Goal: Task Accomplishment & Management: Complete application form

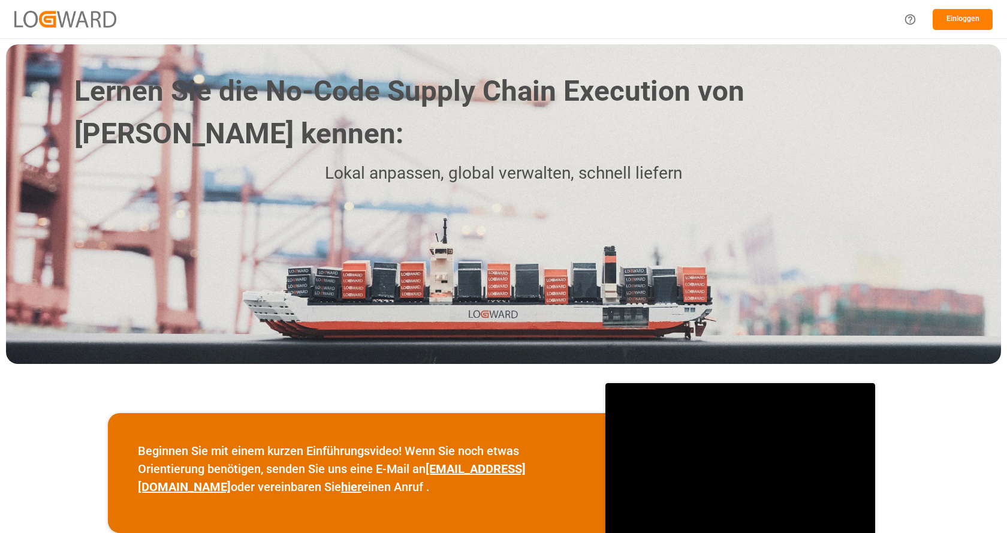
click at [687, 13] on div "Einloggen" at bounding box center [503, 19] width 1007 height 38
click at [969, 16] on font "Einloggen" at bounding box center [962, 18] width 33 height 8
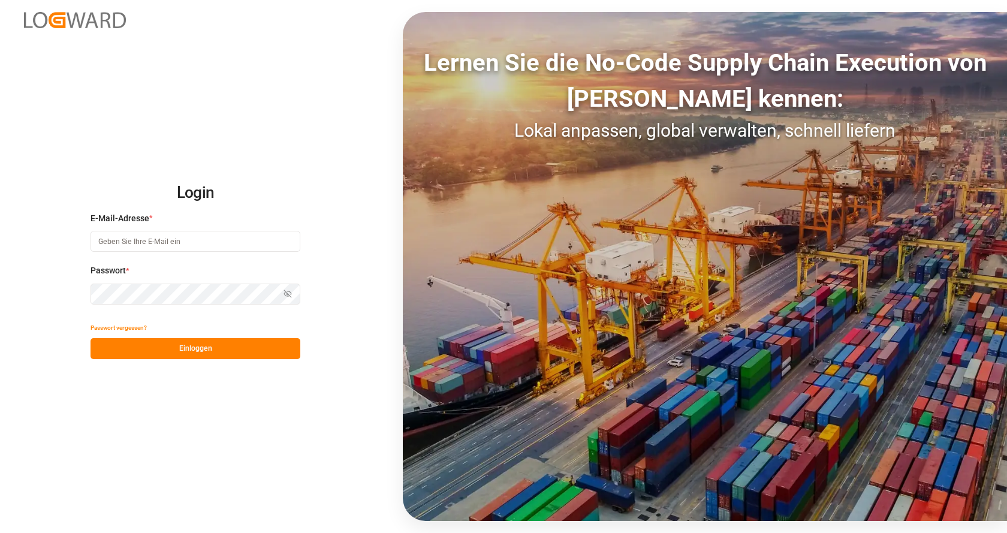
type input "[EMAIL_ADDRESS][DOMAIN_NAME]"
click at [230, 344] on button "Einloggen" at bounding box center [196, 348] width 210 height 21
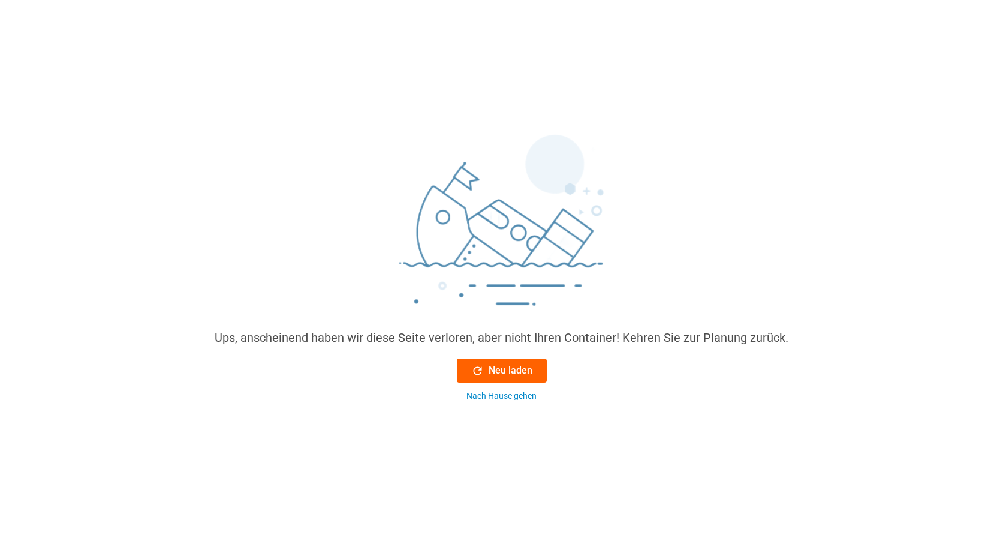
click at [482, 362] on button "Neu laden" at bounding box center [502, 370] width 90 height 24
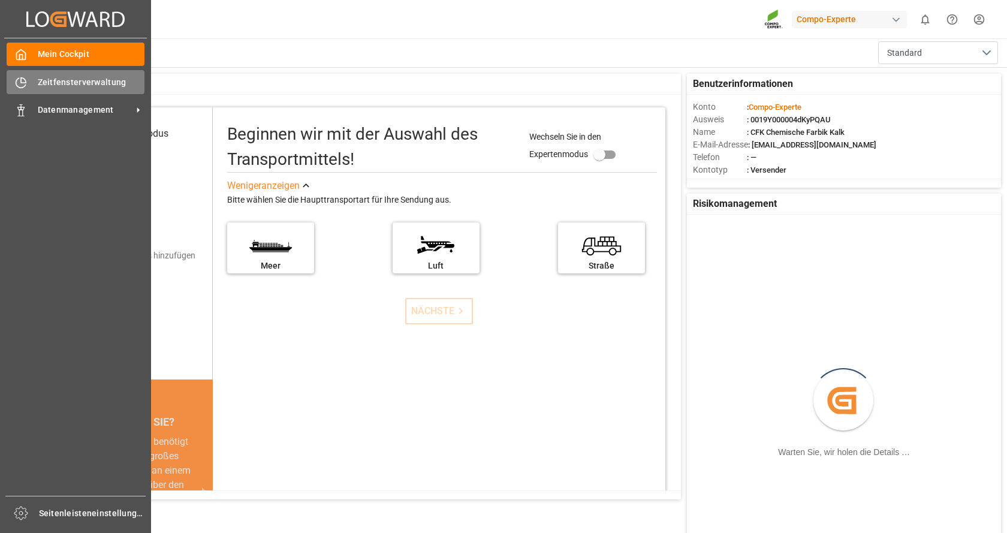
click at [30, 88] on div "Zeitfensterverwaltung Zeitfensterverwaltung" at bounding box center [76, 81] width 138 height 23
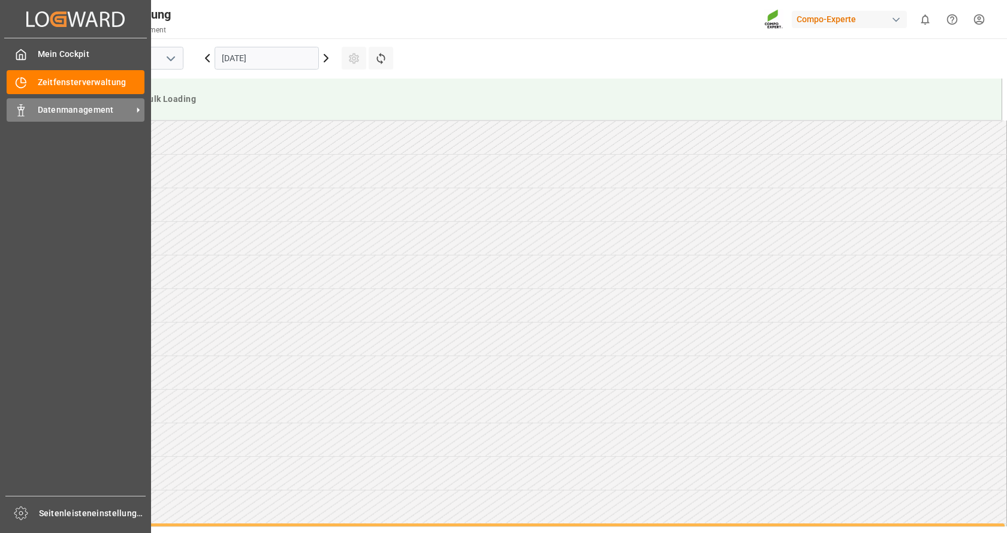
scroll to position [529, 0]
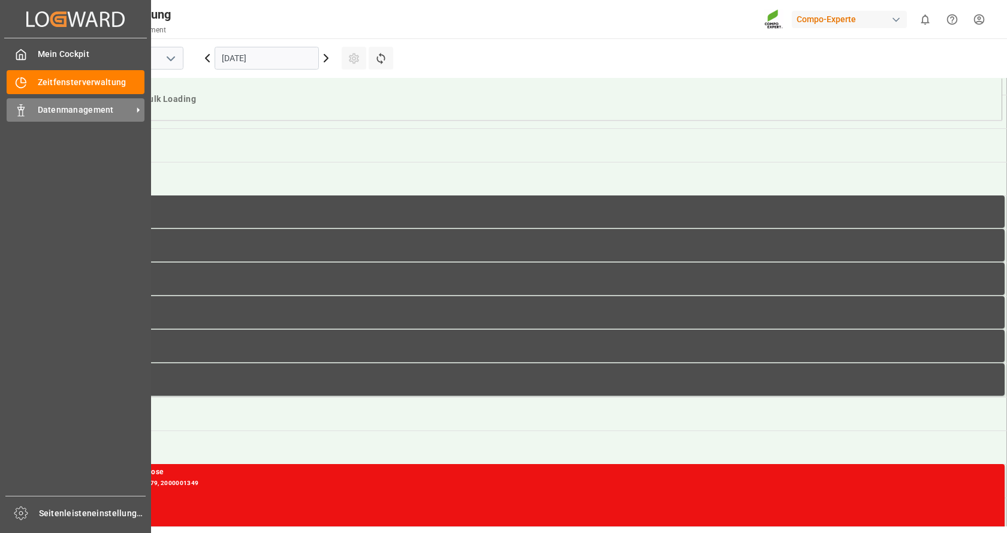
click at [49, 104] on span "Datenmanagement" at bounding box center [85, 110] width 95 height 13
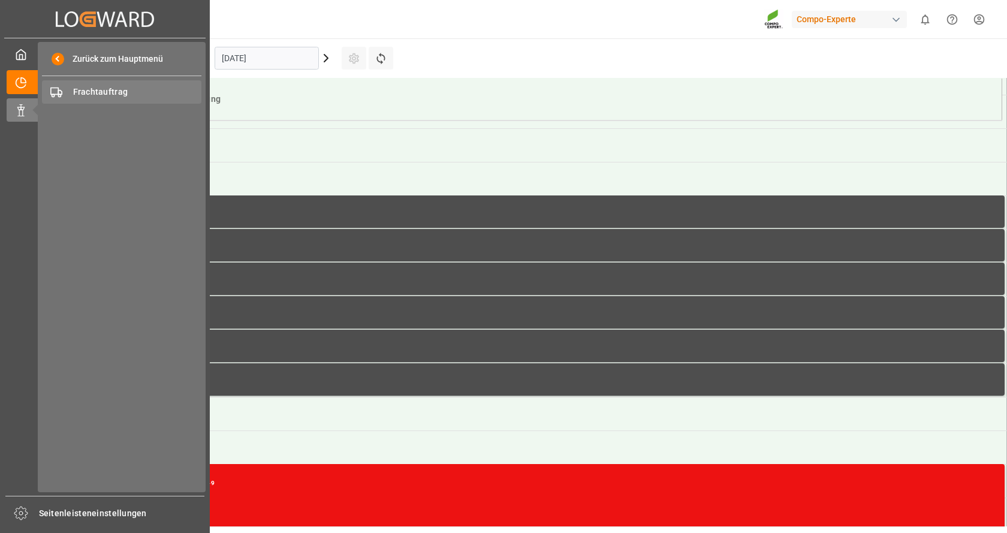
click at [76, 86] on span "Frachtauftrag" at bounding box center [137, 92] width 129 height 13
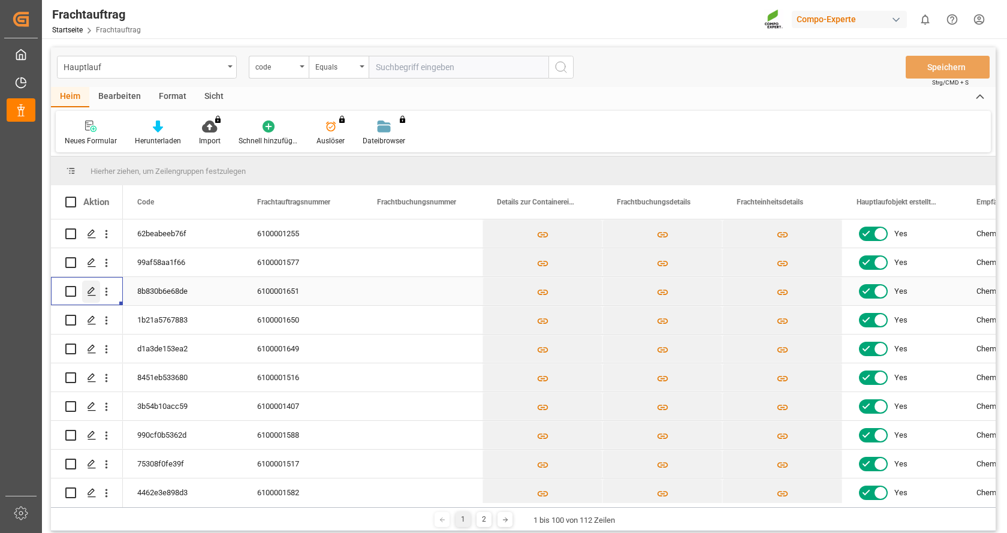
click at [86, 294] on div "Drücken Sie die LEERTASTE, um diese Zeile auszuwählen." at bounding box center [91, 291] width 18 height 22
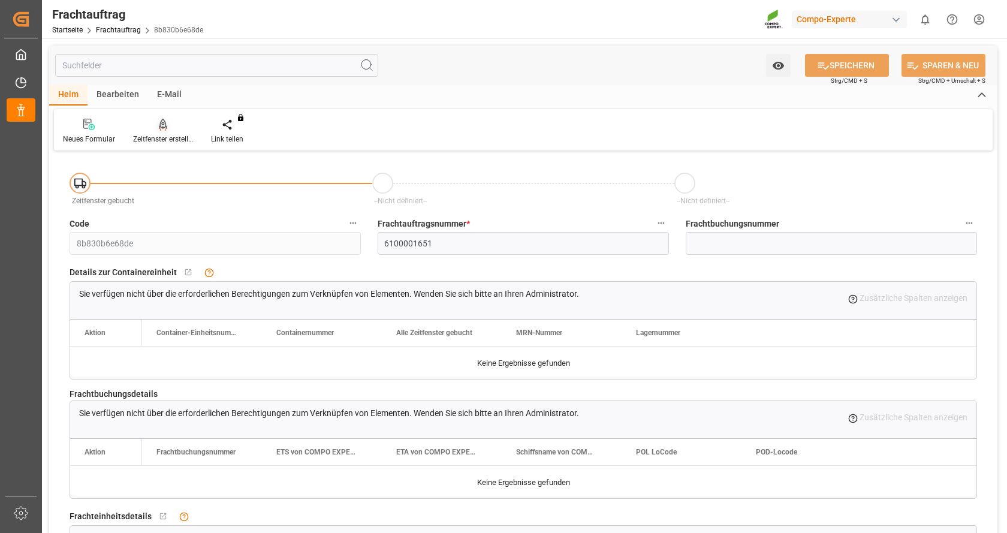
click at [164, 125] on icon at bounding box center [163, 125] width 8 height 12
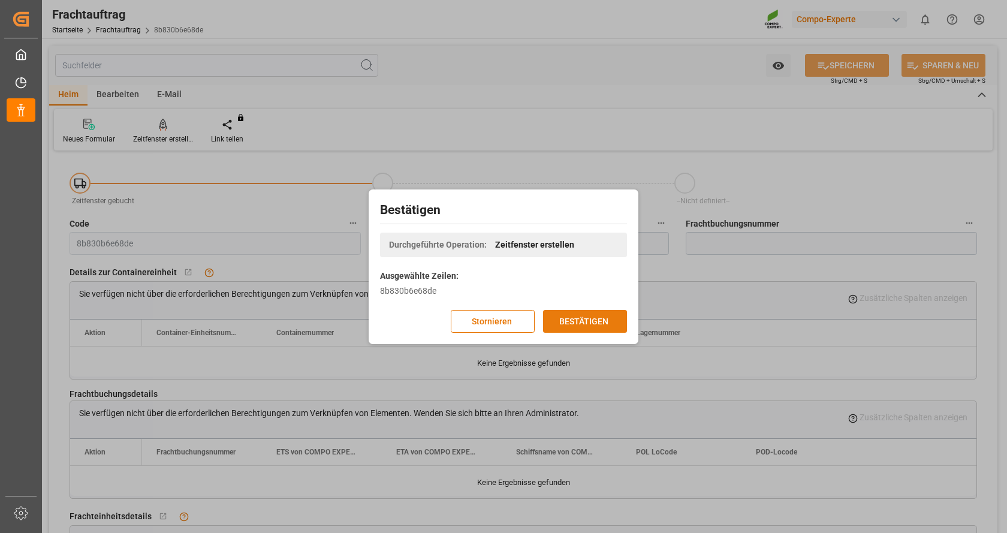
click at [603, 328] on button "BESTÄTIGEN" at bounding box center [585, 321] width 84 height 23
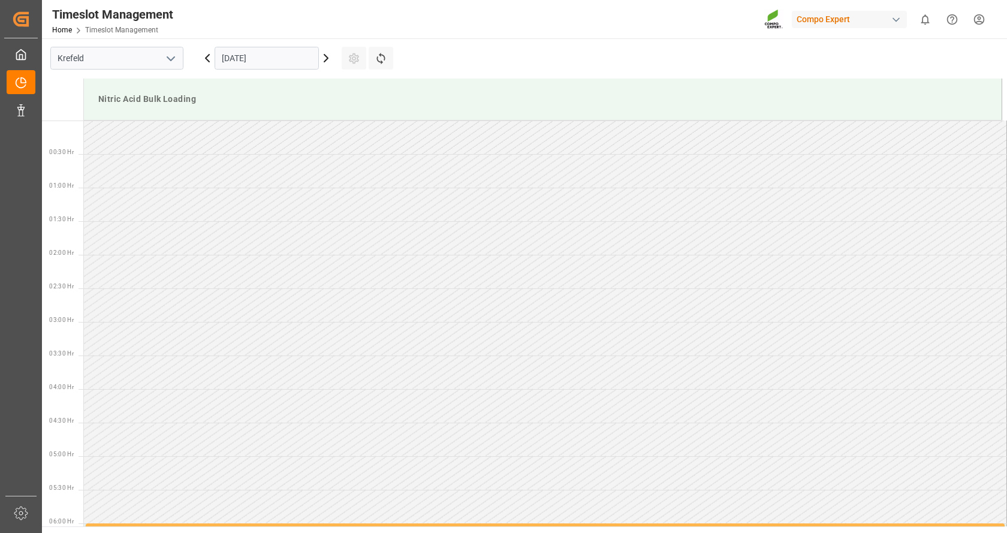
scroll to position [529, 0]
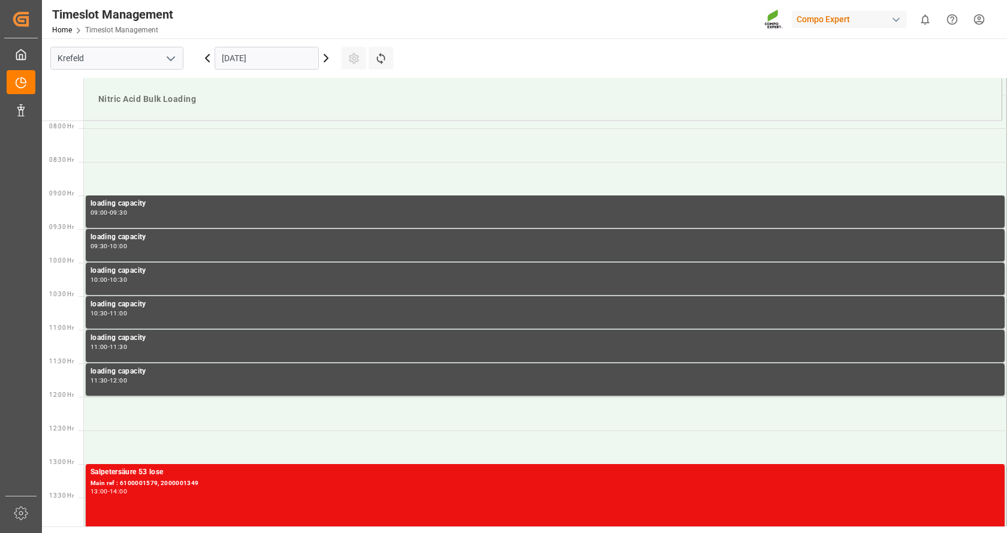
click at [249, 57] on input "[DATE]" at bounding box center [267, 58] width 104 height 23
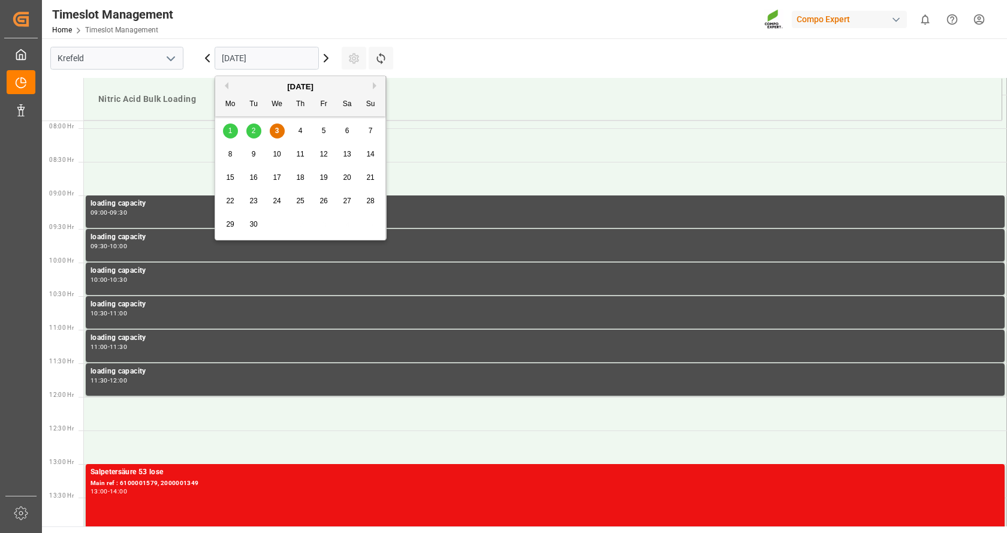
click at [324, 136] on div "5" at bounding box center [323, 131] width 15 height 14
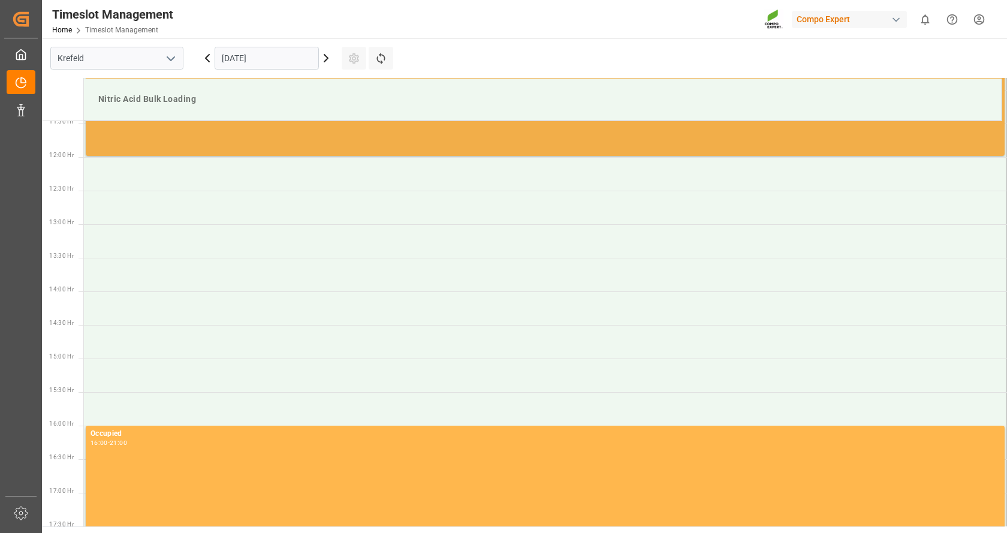
scroll to position [889, 0]
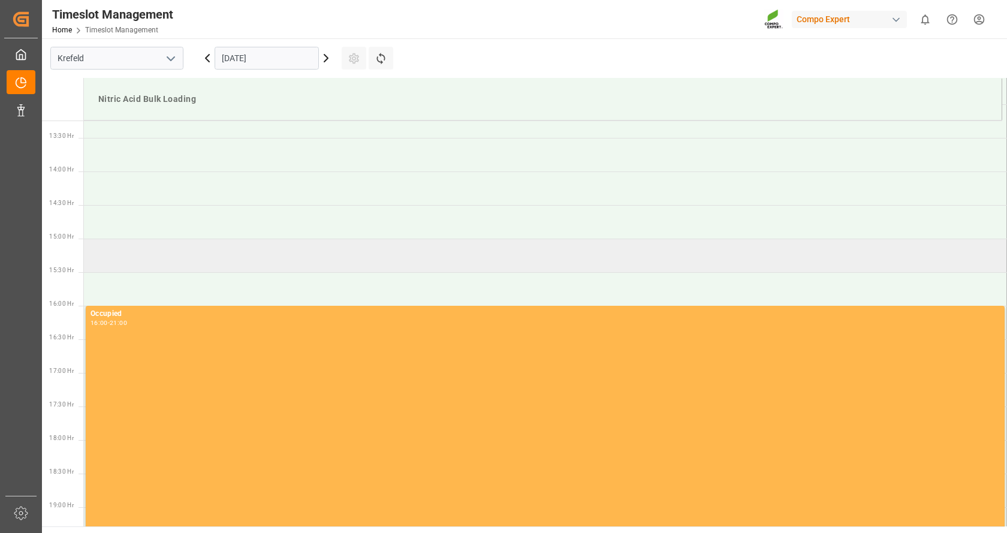
click at [197, 251] on td at bounding box center [545, 256] width 923 height 34
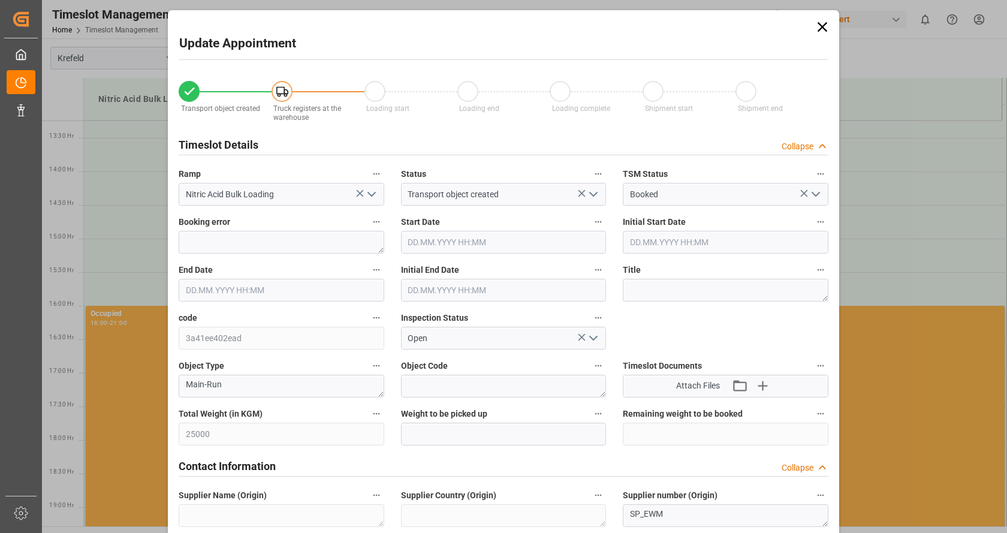
type input "05.09.2025 15:00"
type input "05.09.2025 15:30"
type input "02.09.2025 15:10"
type input "03.09.2025 06:35"
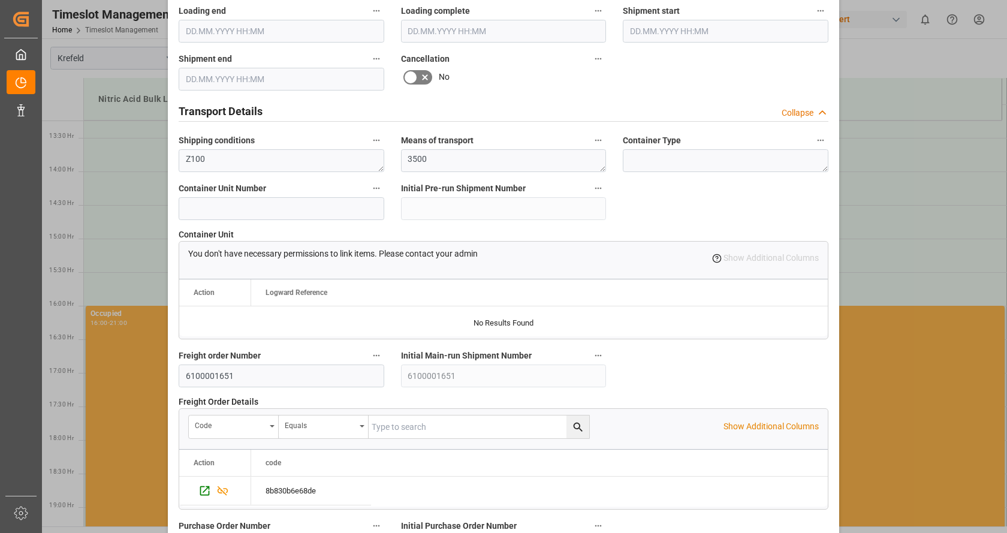
scroll to position [1127, 0]
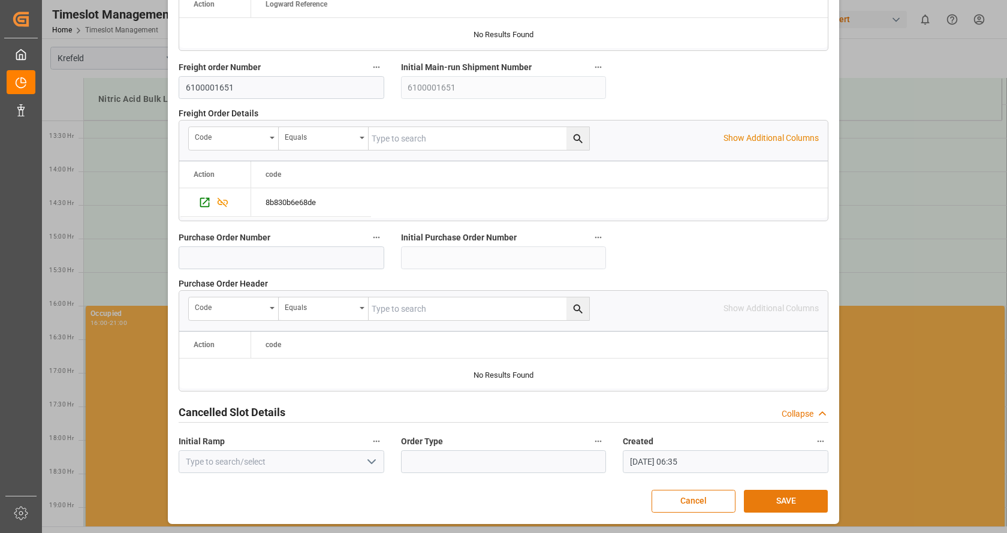
click at [780, 503] on button "SAVE" at bounding box center [786, 501] width 84 height 23
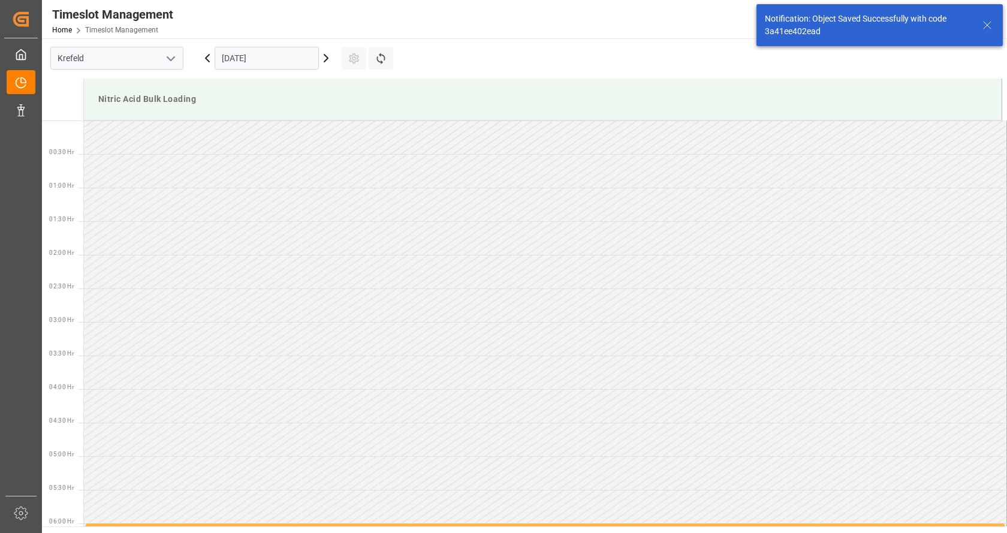
scroll to position [932, 0]
